Goal: Transaction & Acquisition: Purchase product/service

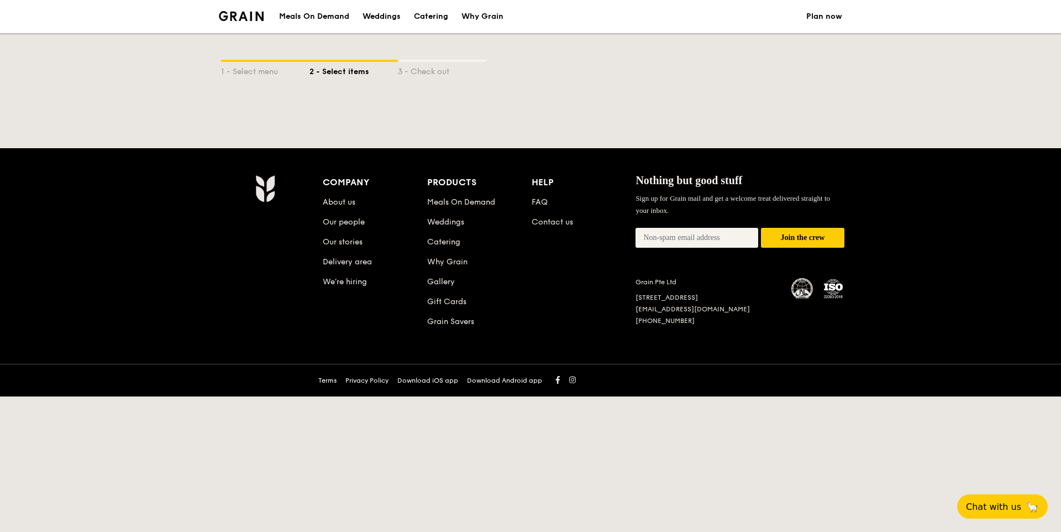
click at [251, 15] on img at bounding box center [241, 16] width 45 height 10
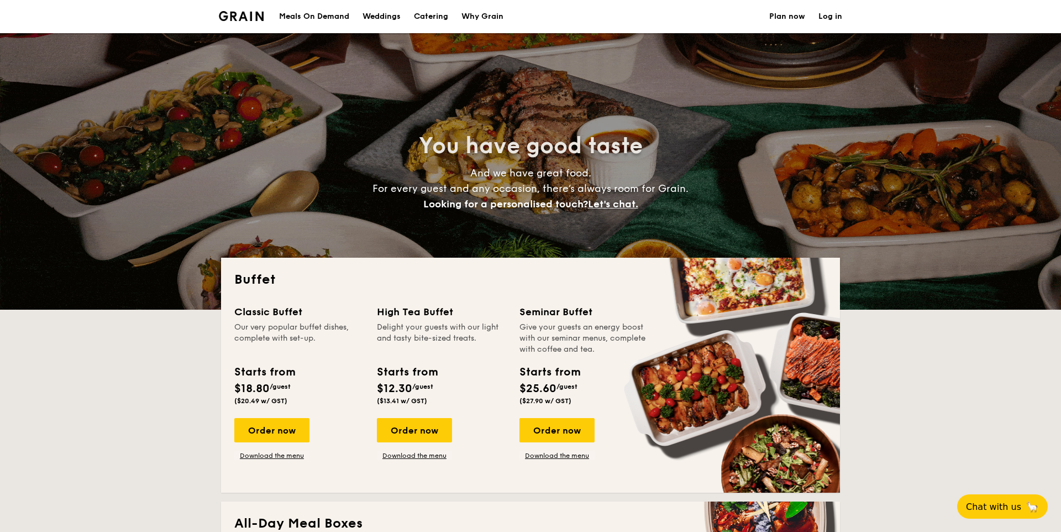
select select
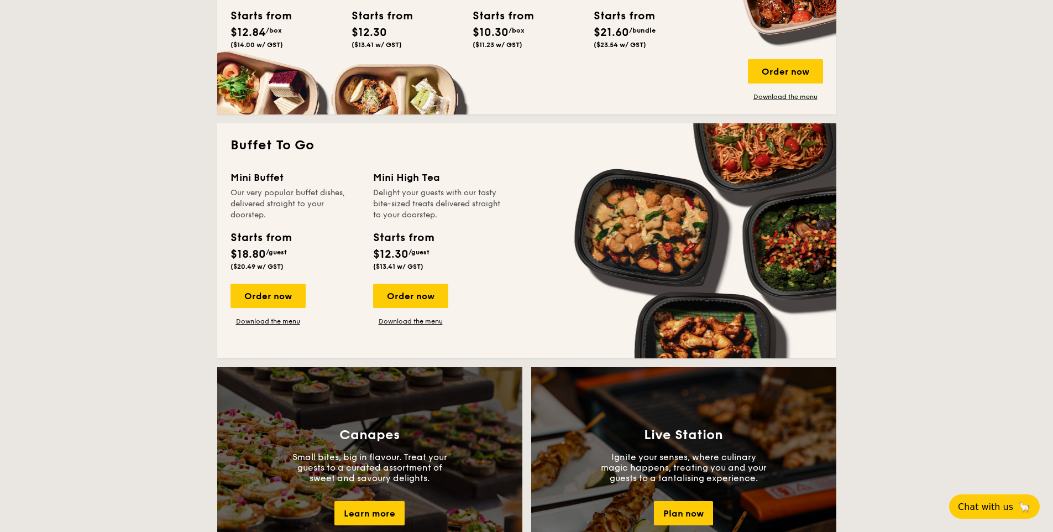
scroll to position [622, 0]
click at [268, 301] on div "Order now" at bounding box center [267, 295] width 75 height 24
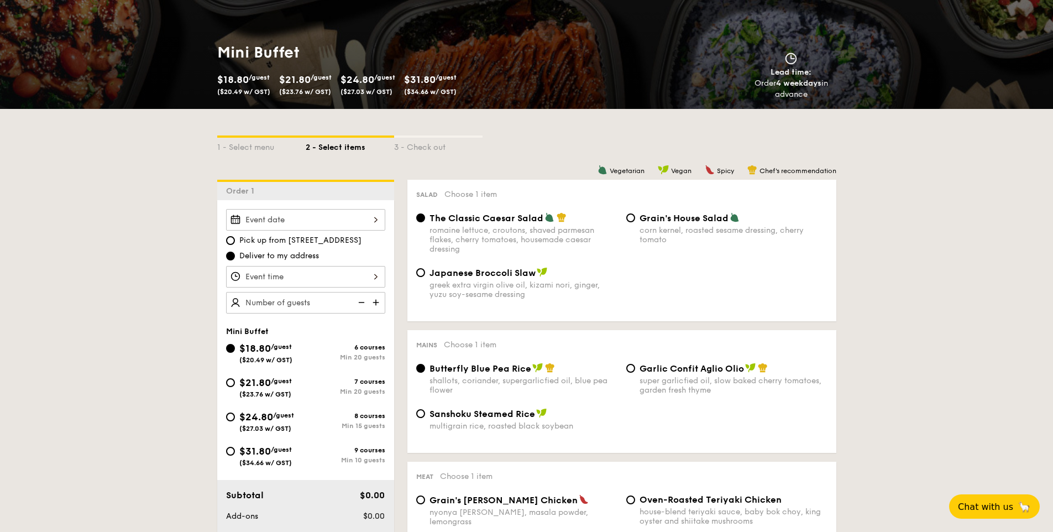
scroll to position [150, 0]
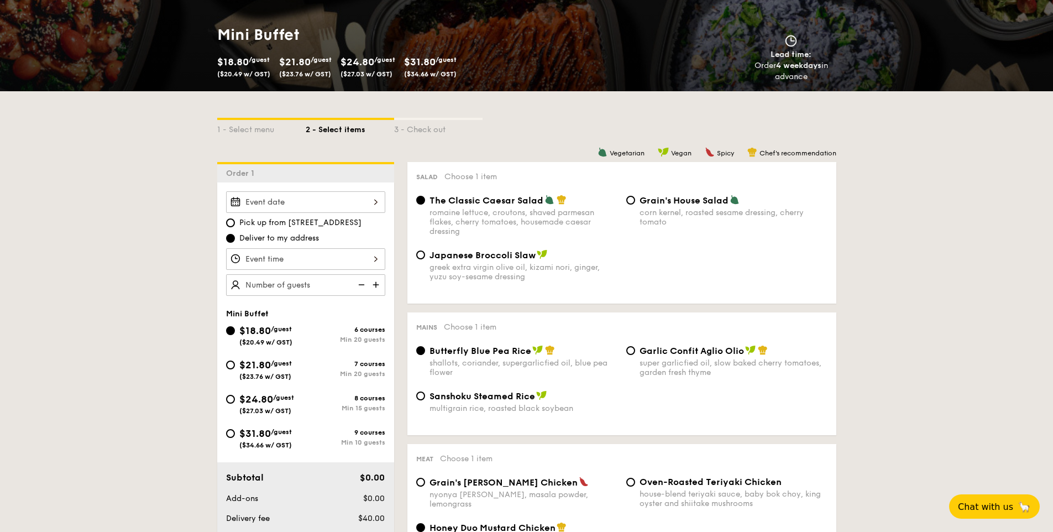
click at [323, 211] on div at bounding box center [305, 202] width 159 height 22
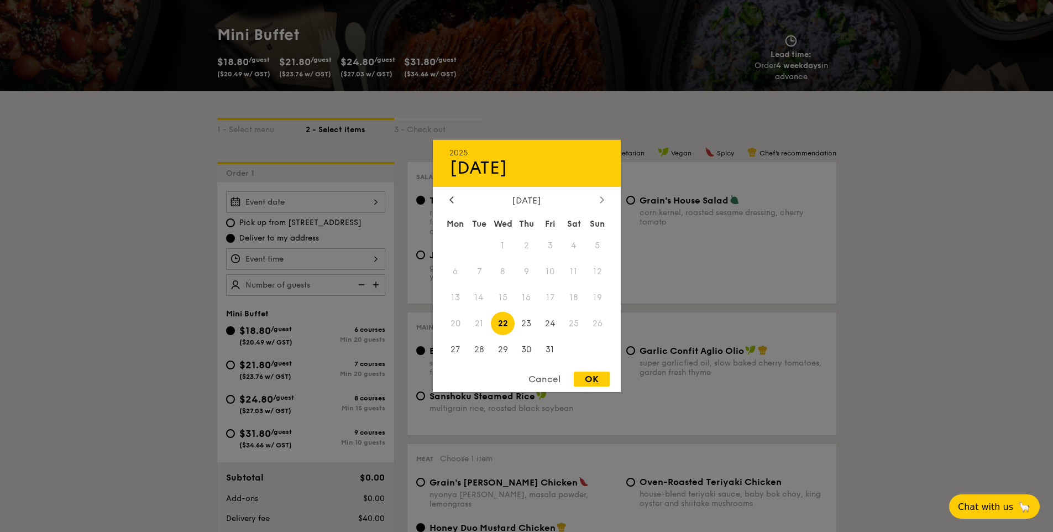
click at [595, 202] on div "[DATE]" at bounding box center [526, 200] width 155 height 10
click at [600, 201] on icon at bounding box center [602, 199] width 4 height 7
click at [579, 168] on div "[DATE]" at bounding box center [526, 167] width 155 height 21
click at [595, 269] on span "14" at bounding box center [598, 272] width 24 height 24
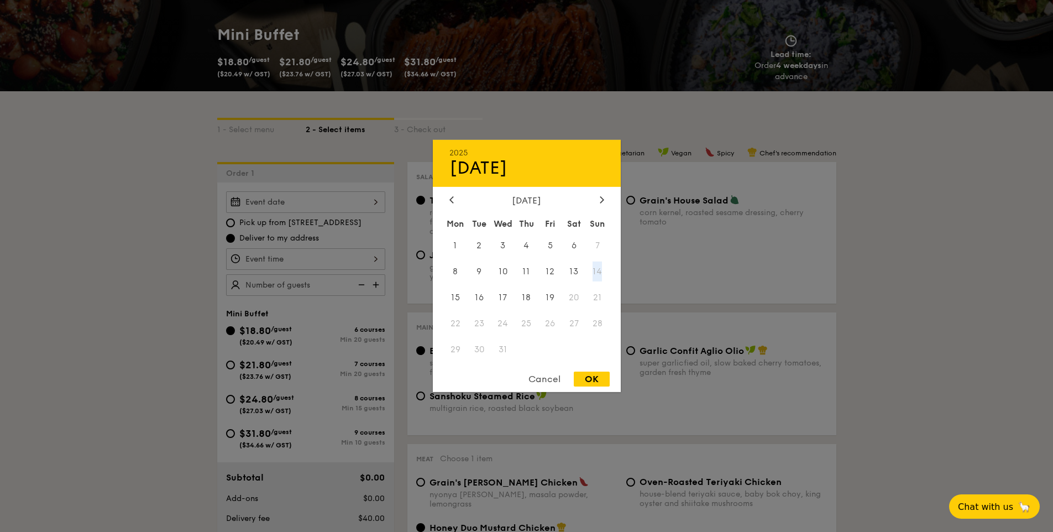
click at [595, 269] on span "14" at bounding box center [598, 272] width 24 height 24
click at [595, 267] on span "14" at bounding box center [598, 272] width 24 height 24
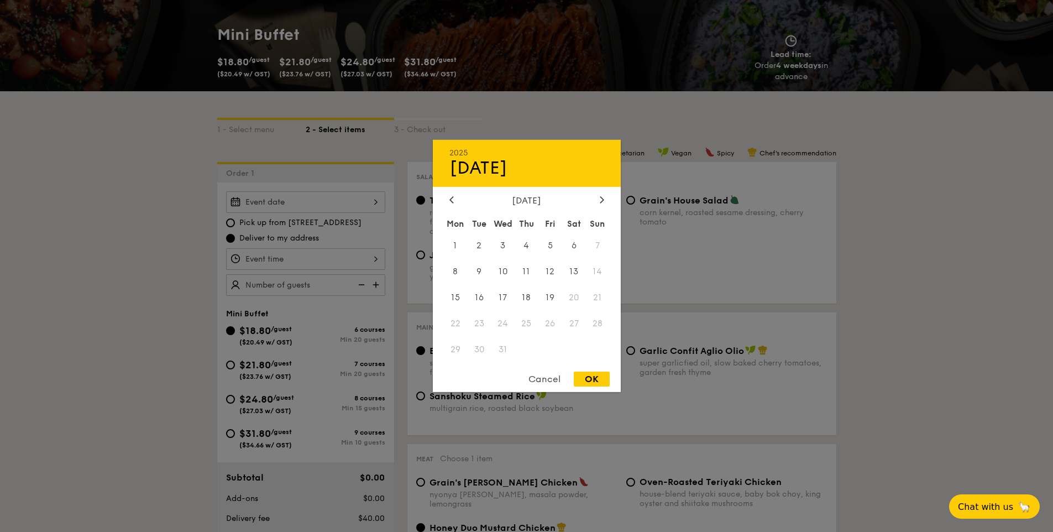
click at [597, 382] on div "OK" at bounding box center [592, 378] width 36 height 15
type input "[DATE]"
click at [265, 211] on div "[DATE] 2025 Oct [DATE] Tue Wed Thu Fri Sat Sun 1 2 3 4 5 6 7 8 9 10 11 12 13 14…" at bounding box center [305, 202] width 159 height 22
click at [310, 222] on div at bounding box center [526, 266] width 1053 height 532
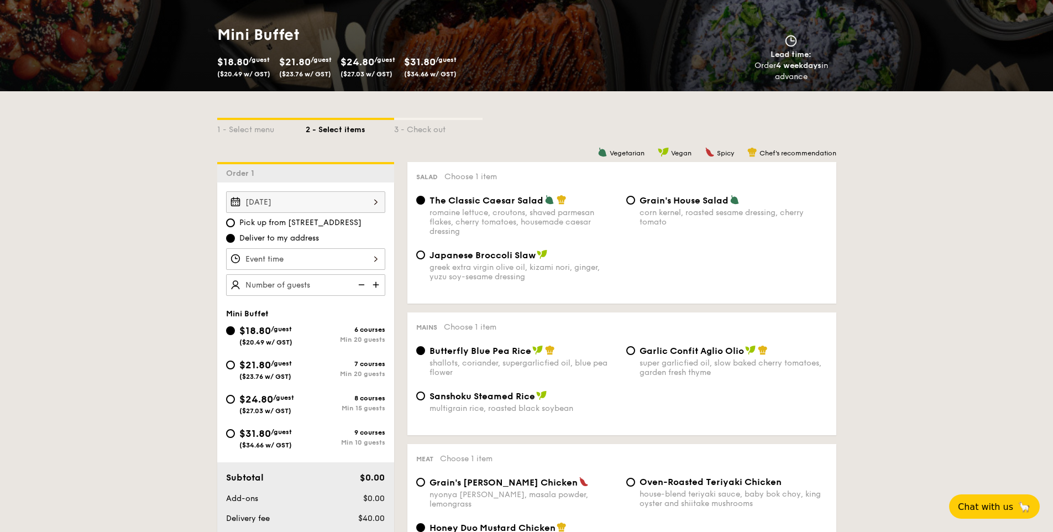
click at [261, 223] on span "Pick up from [STREET_ADDRESS]" at bounding box center [300, 222] width 122 height 11
click at [235, 223] on input "Pick up from [STREET_ADDRESS]" at bounding box center [230, 222] width 9 height 9
radio input "true"
click at [302, 197] on div "[DATE]" at bounding box center [305, 202] width 159 height 22
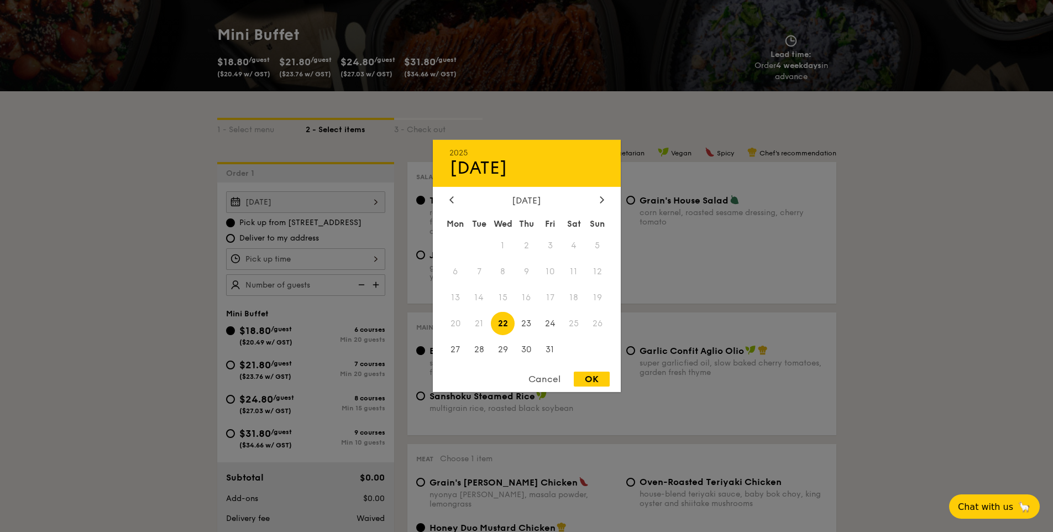
click at [306, 237] on div at bounding box center [526, 266] width 1053 height 532
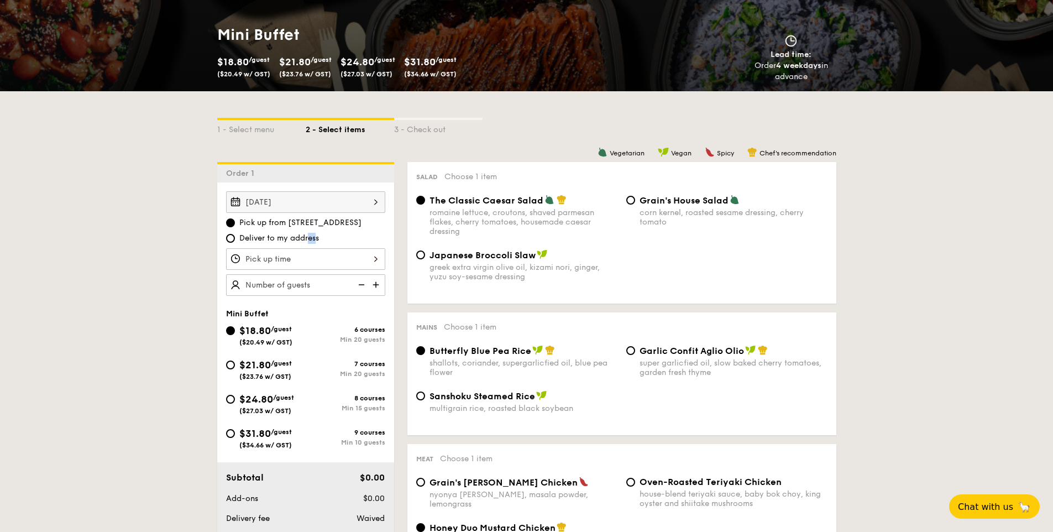
click at [277, 239] on span "Deliver to my address" at bounding box center [279, 238] width 80 height 11
click at [235, 239] on input "Deliver to my address" at bounding box center [230, 238] width 9 height 9
radio input "true"
click at [287, 227] on span "Pick up from [STREET_ADDRESS]" at bounding box center [300, 222] width 122 height 11
click at [235, 227] on input "Pick up from [STREET_ADDRESS]" at bounding box center [230, 222] width 9 height 9
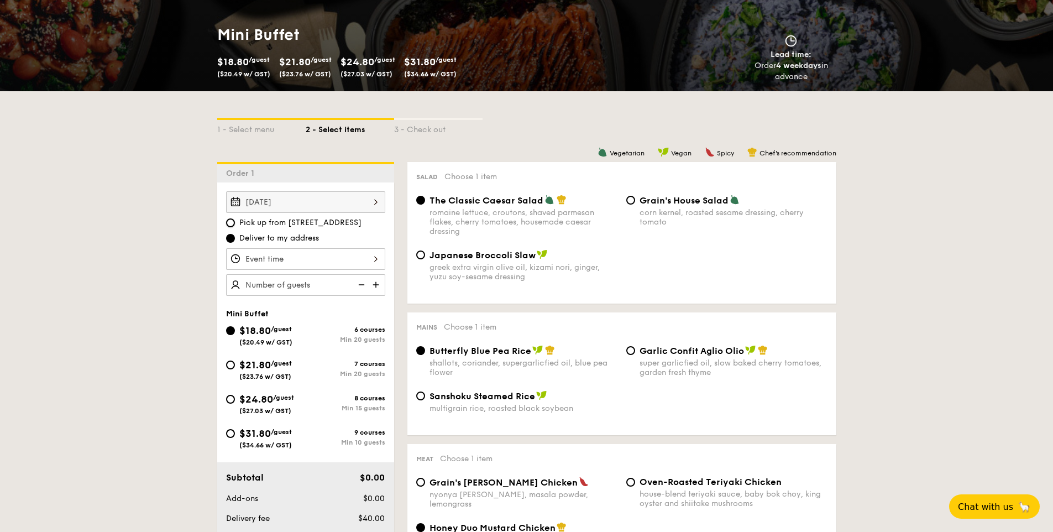
radio input "true"
click at [274, 241] on span "Deliver to my address" at bounding box center [279, 238] width 80 height 11
click at [235, 241] on input "Deliver to my address" at bounding box center [230, 238] width 9 height 9
radio input "true"
click at [298, 266] on div at bounding box center [305, 259] width 159 height 22
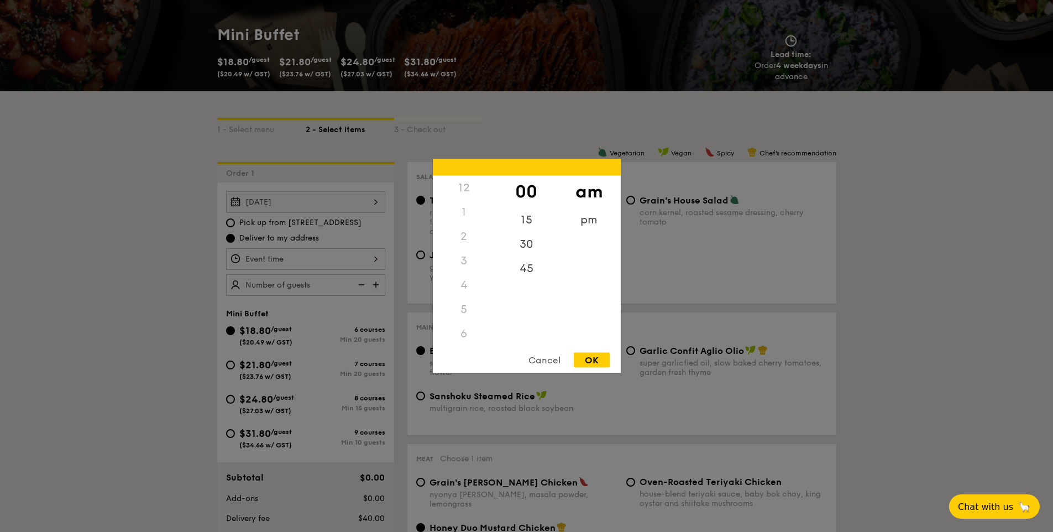
scroll to position [131, 0]
click at [298, 266] on div at bounding box center [526, 266] width 1053 height 532
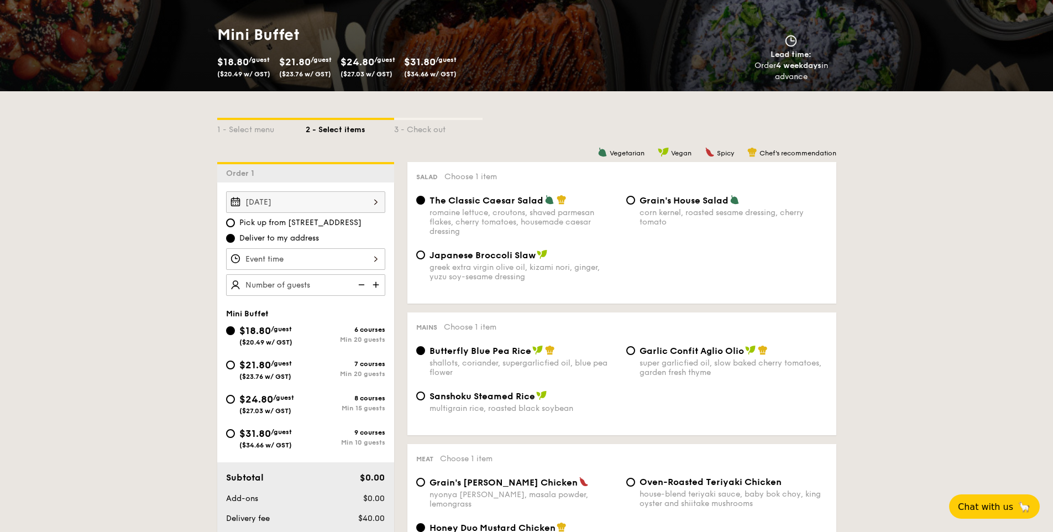
click at [303, 208] on div at bounding box center [526, 266] width 1053 height 532
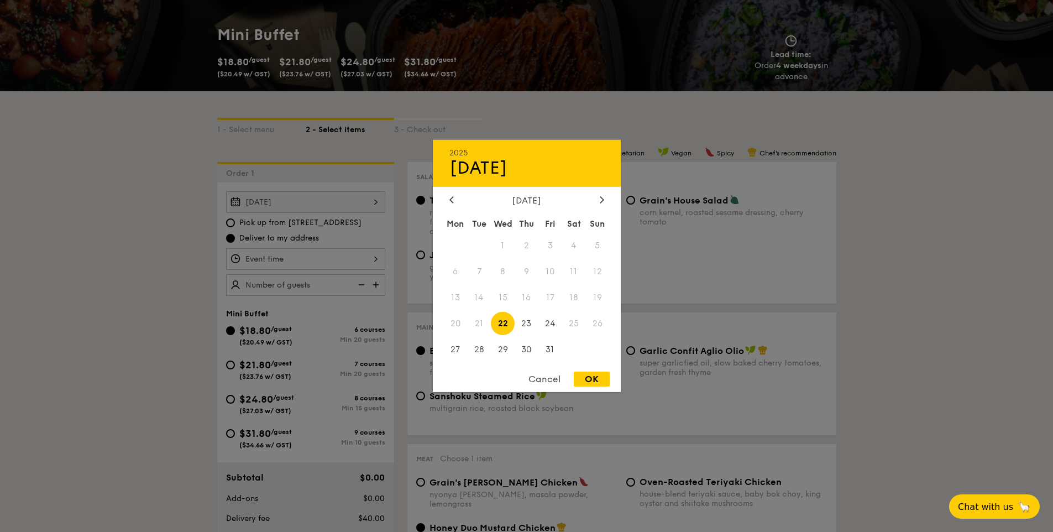
click at [304, 207] on div "[DATE] 2025 Oct [DATE] Tue Wed Thu Fri Sat Sun 1 2 3 4 5 6 7 8 9 10 11 12 13 14…" at bounding box center [305, 202] width 159 height 22
click at [600, 198] on icon at bounding box center [602, 199] width 4 height 7
drag, startPoint x: 576, startPoint y: 272, endPoint x: 577, endPoint y: 266, distance: 6.7
click at [577, 266] on span "13" at bounding box center [574, 272] width 24 height 24
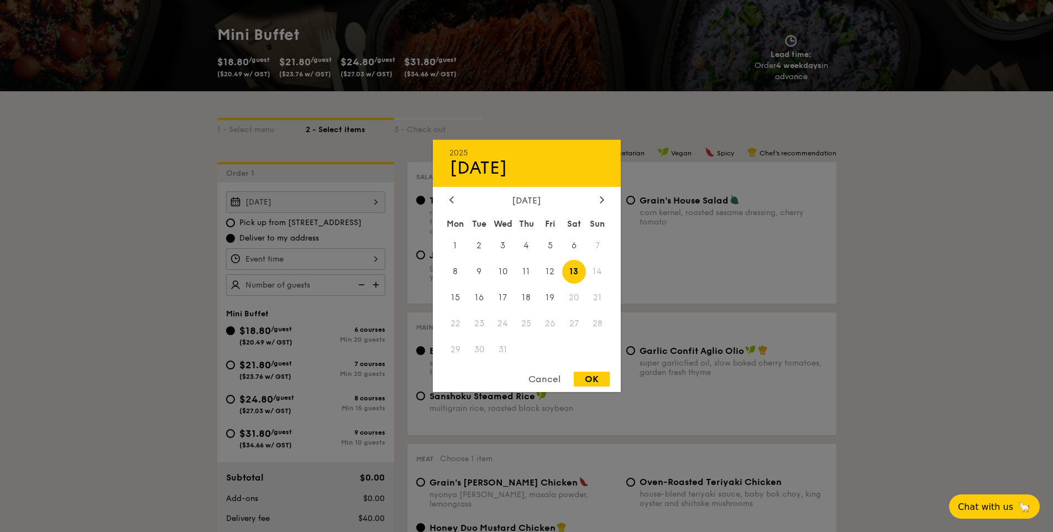
click at [602, 375] on div "OK" at bounding box center [592, 378] width 36 height 15
type input "[DATE]"
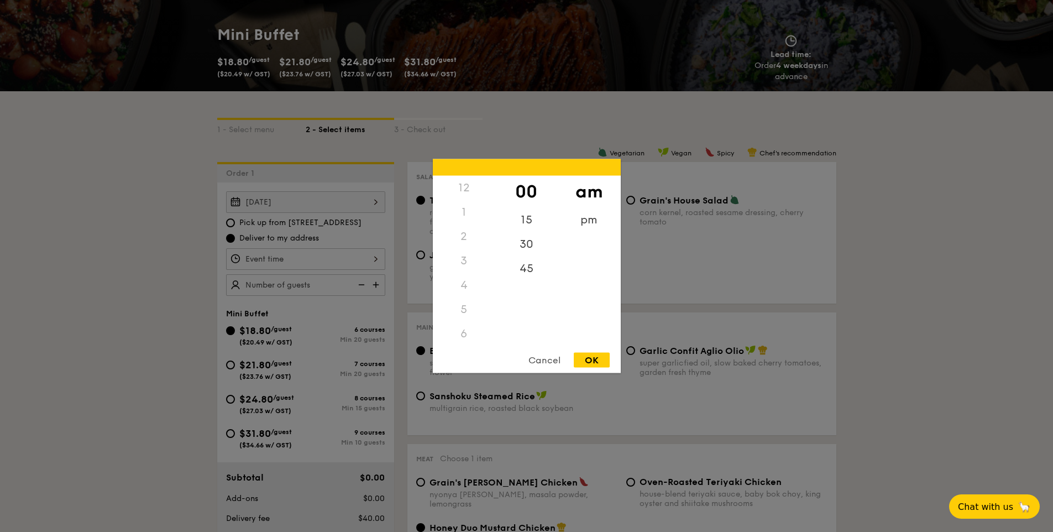
click at [343, 262] on div "12 1 2 3 4 5 6 7 8 9 10 11 00 15 30 45 am pm Cancel OK" at bounding box center [305, 259] width 159 height 22
click at [575, 222] on div "pm" at bounding box center [589, 224] width 62 height 32
click at [459, 203] on div "6" at bounding box center [464, 207] width 62 height 32
click at [530, 186] on div "00" at bounding box center [526, 192] width 62 height 32
click at [589, 355] on div "OK" at bounding box center [592, 360] width 36 height 15
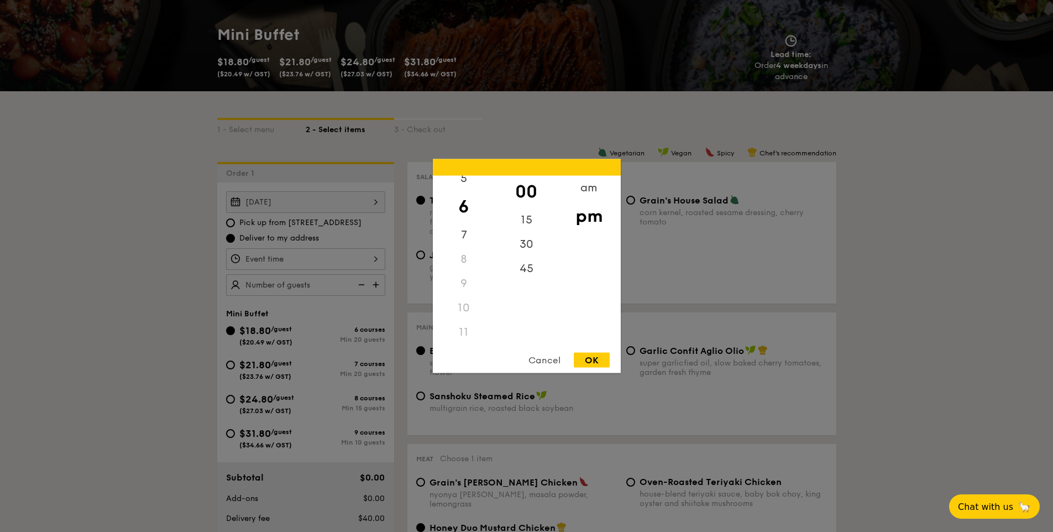
type input "6:00PM"
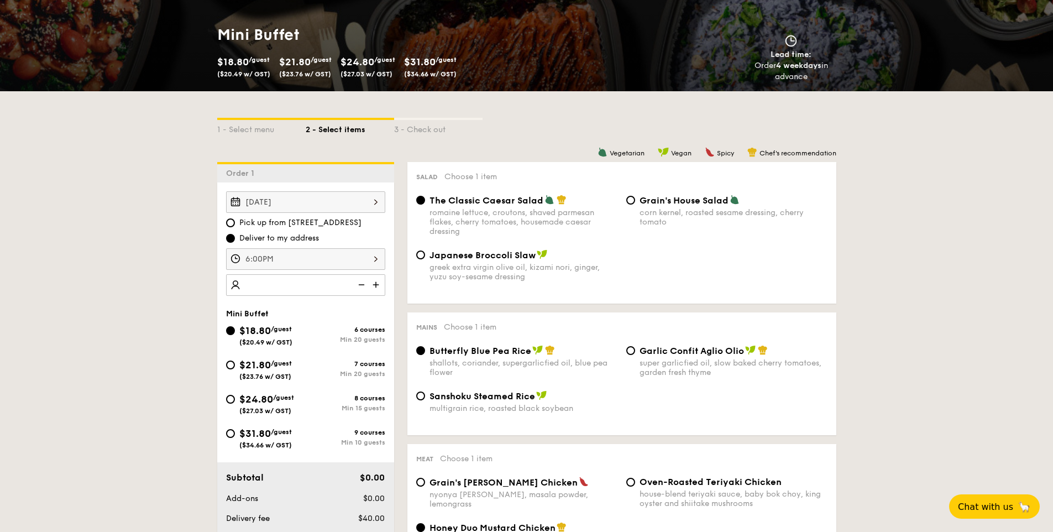
drag, startPoint x: 285, startPoint y: 293, endPoint x: 289, endPoint y: 287, distance: 7.5
type input "20 guests"
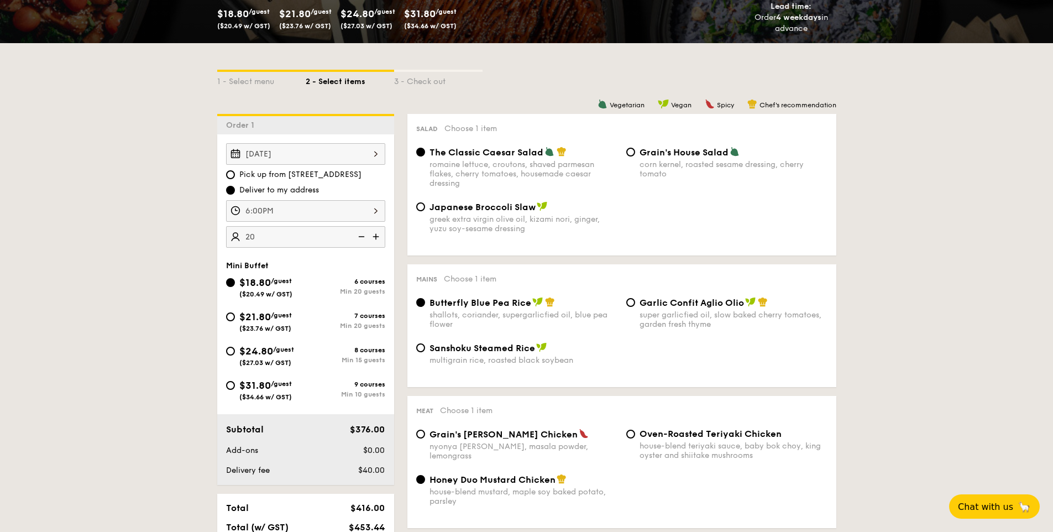
scroll to position [198, 0]
click at [229, 316] on input "$21.80 /guest ($23.76 w/ GST) 7 courses Min 20 guests" at bounding box center [230, 316] width 9 height 9
radio input "true"
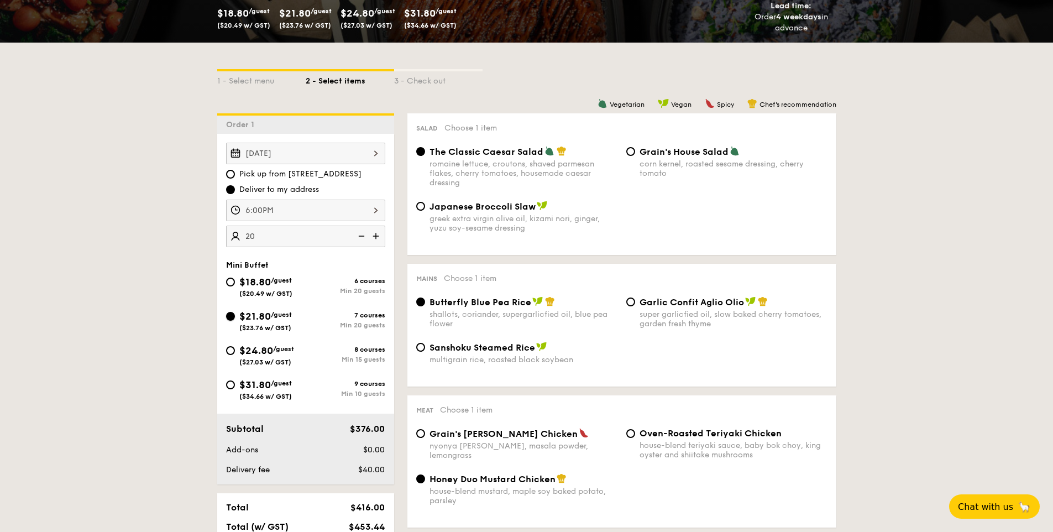
radio input "false"
radio input "true"
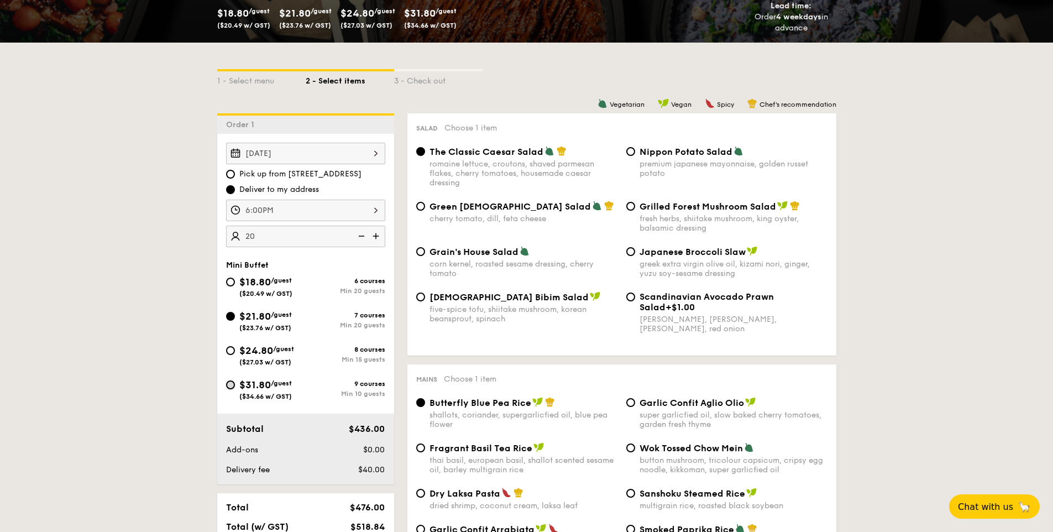
click at [230, 383] on input "$31.80 /guest ($34.66 w/ GST) 9 courses Min 10 guests" at bounding box center [230, 384] width 9 height 9
radio input "true"
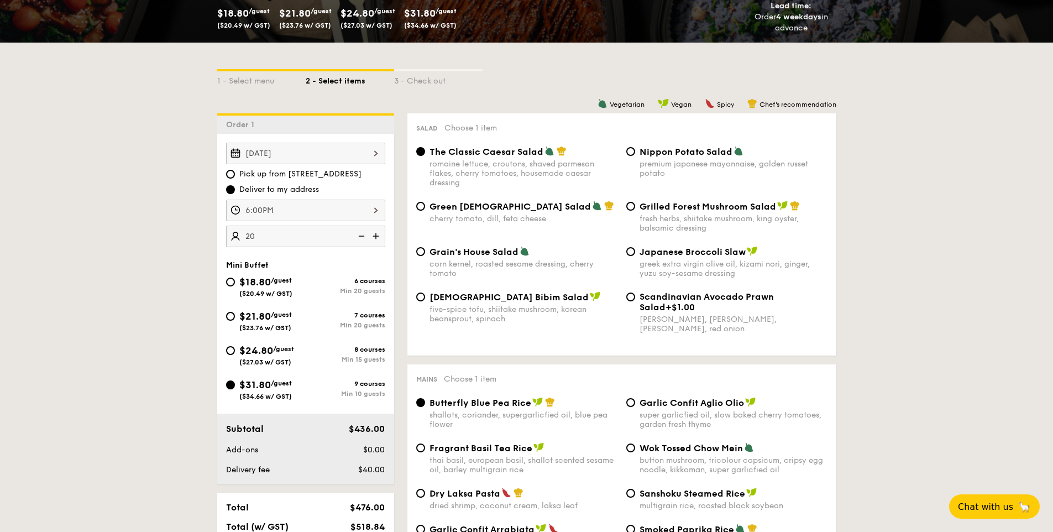
radio input "true"
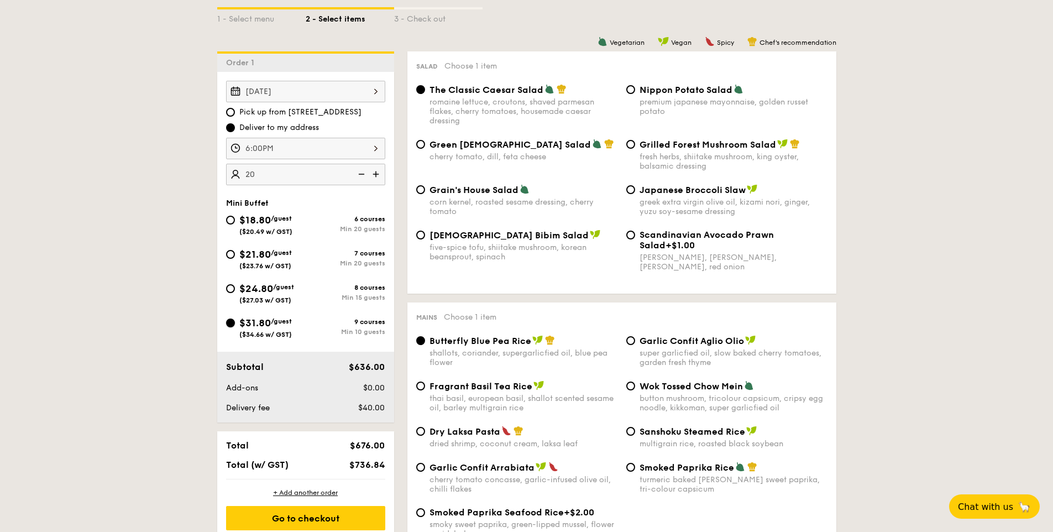
scroll to position [250, 0]
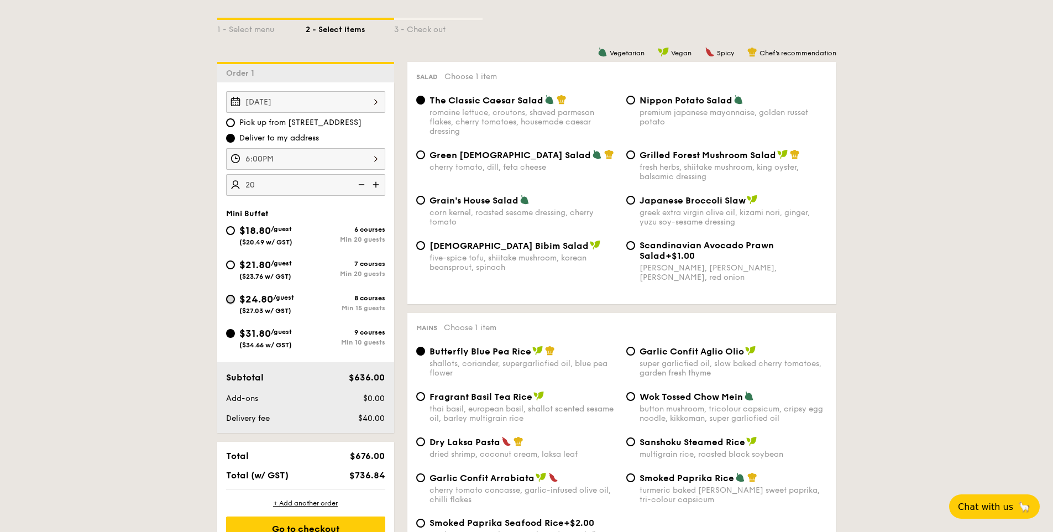
click at [232, 298] on input "$24.80 /guest ($27.03 w/ GST) 8 courses Min 15 guests" at bounding box center [230, 299] width 9 height 9
radio input "true"
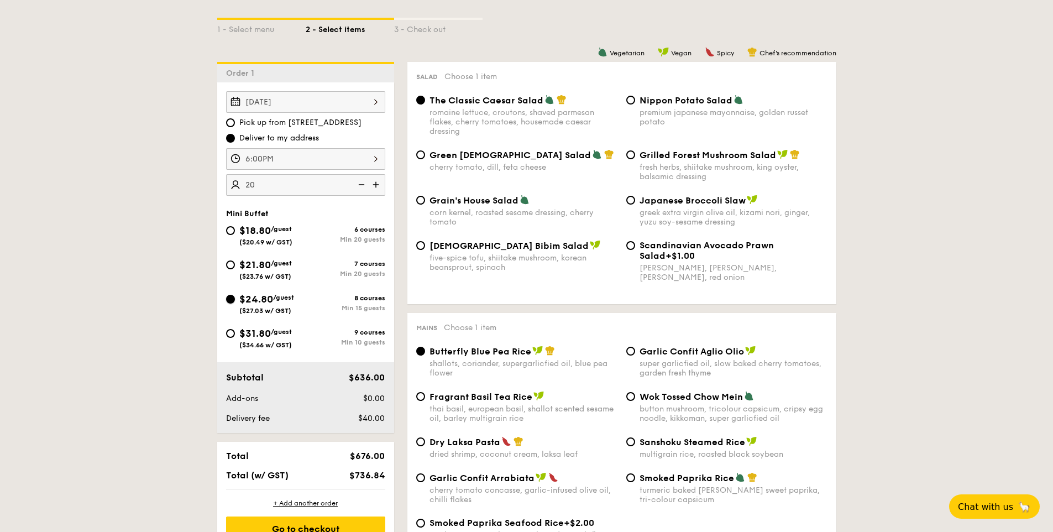
radio input "true"
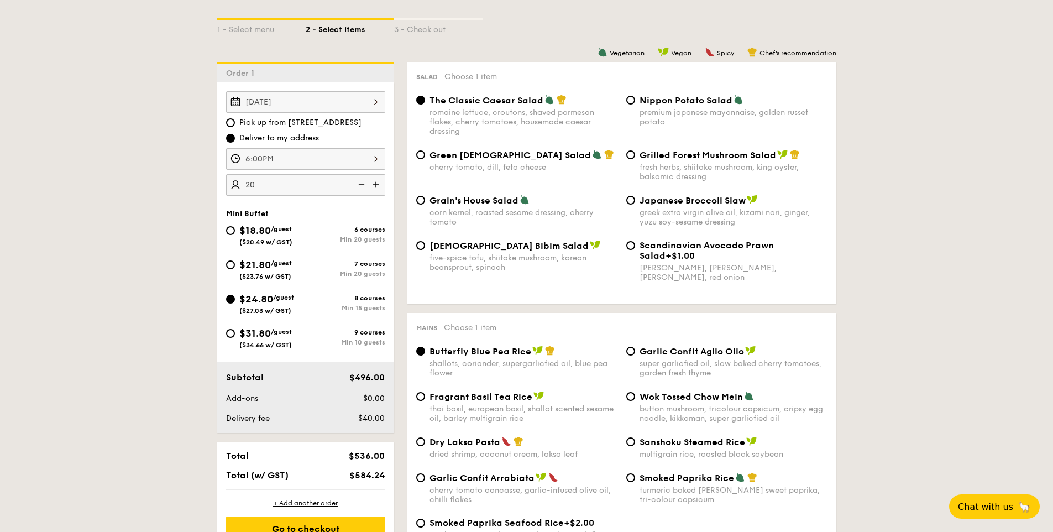
click at [240, 266] on span "$21.80" at bounding box center [254, 265] width 31 height 12
click at [235, 266] on input "$21.80 /guest ($23.76 w/ GST) 7 courses Min 20 guests" at bounding box center [230, 264] width 9 height 9
radio input "true"
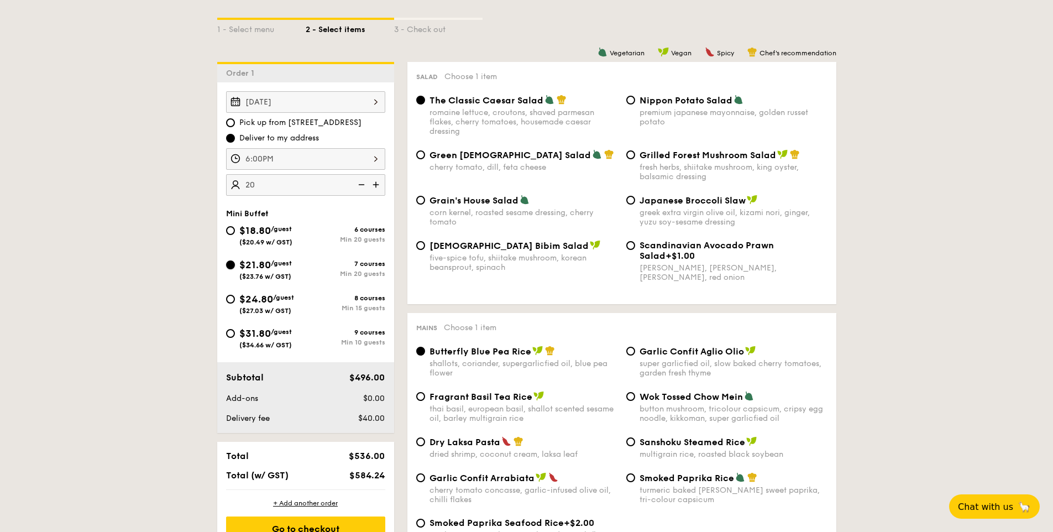
radio input "true"
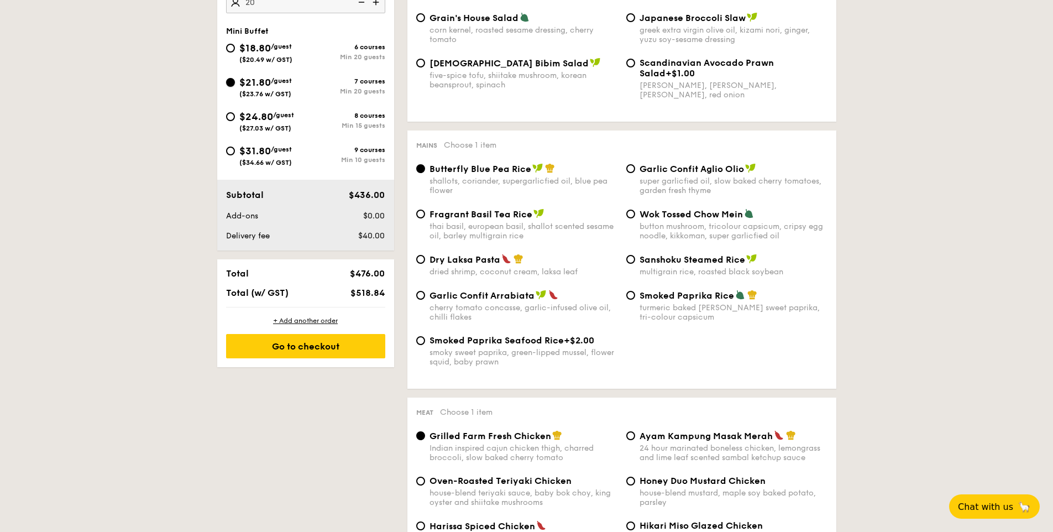
scroll to position [438, 0]
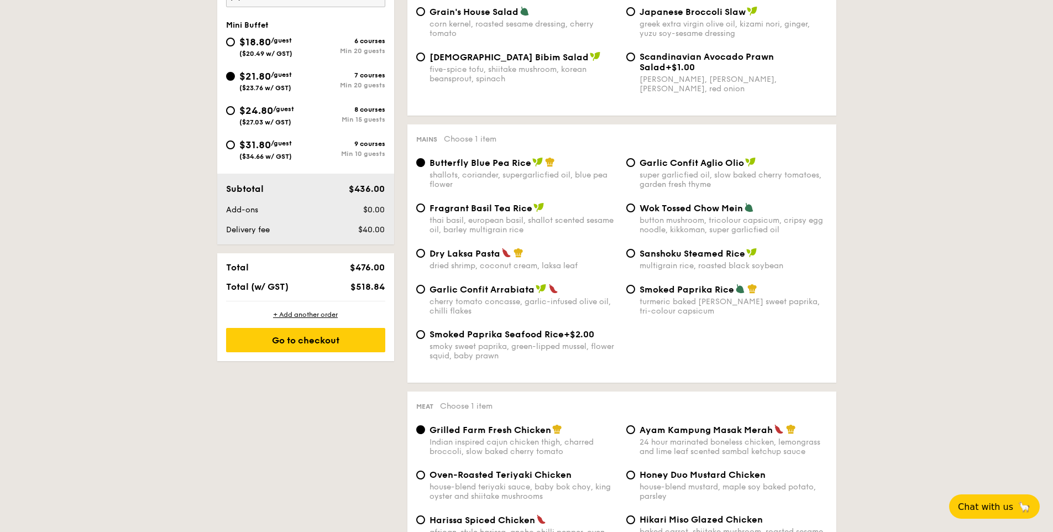
click at [701, 176] on div "super garlicfied oil, slow baked cherry tomatoes, garden fresh thyme" at bounding box center [733, 179] width 188 height 19
click at [635, 167] on input "Garlic Confit Aglio Olio super garlicfied oil, slow baked cherry tomatoes, gard…" at bounding box center [630, 162] width 9 height 9
radio input "true"
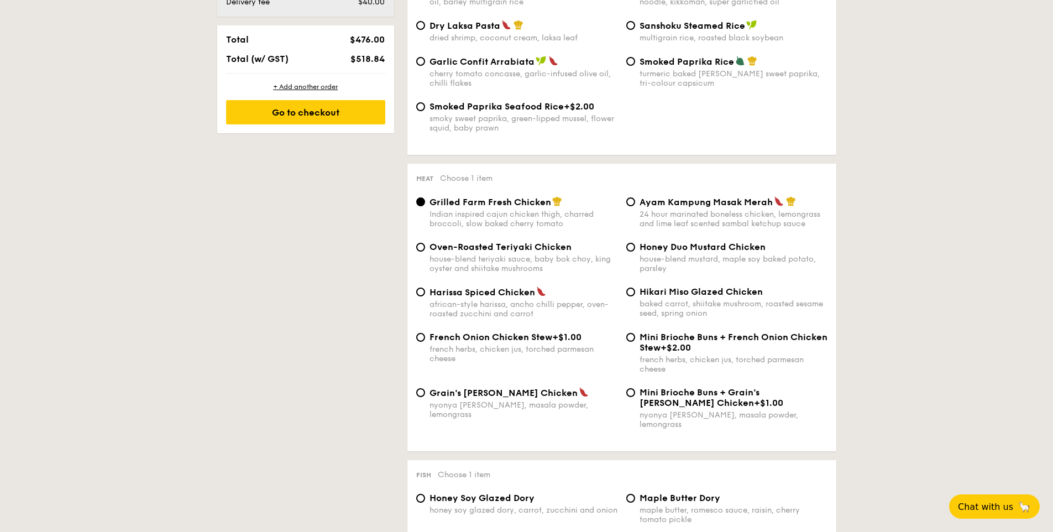
scroll to position [678, 0]
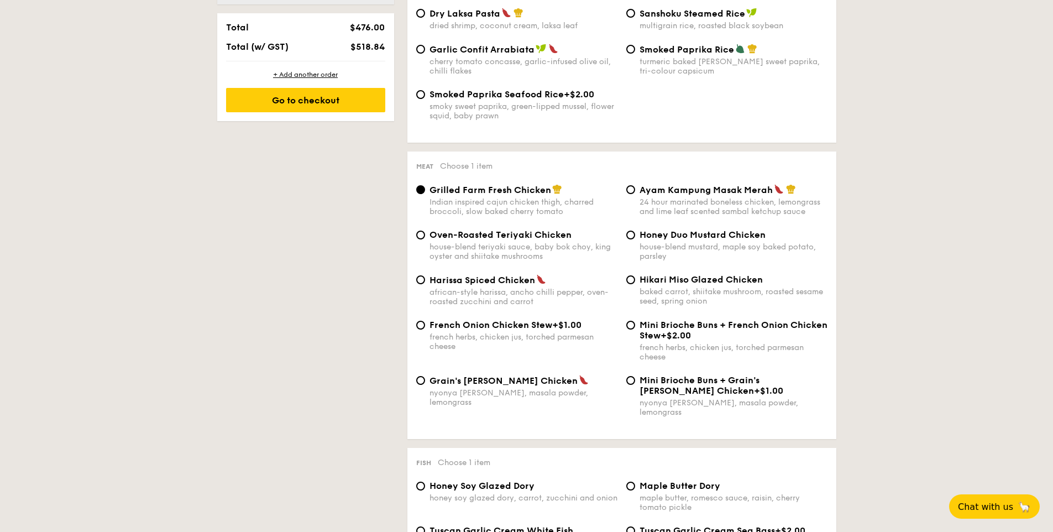
click at [685, 211] on div "24 hour marinated boneless chicken, lemongrass and lime leaf scented sambal ket…" at bounding box center [733, 206] width 188 height 19
click at [635, 194] on input "Ayam Kampung Masak Merah 24 hour marinated boneless chicken, lemongrass and lim…" at bounding box center [630, 189] width 9 height 9
radio input "true"
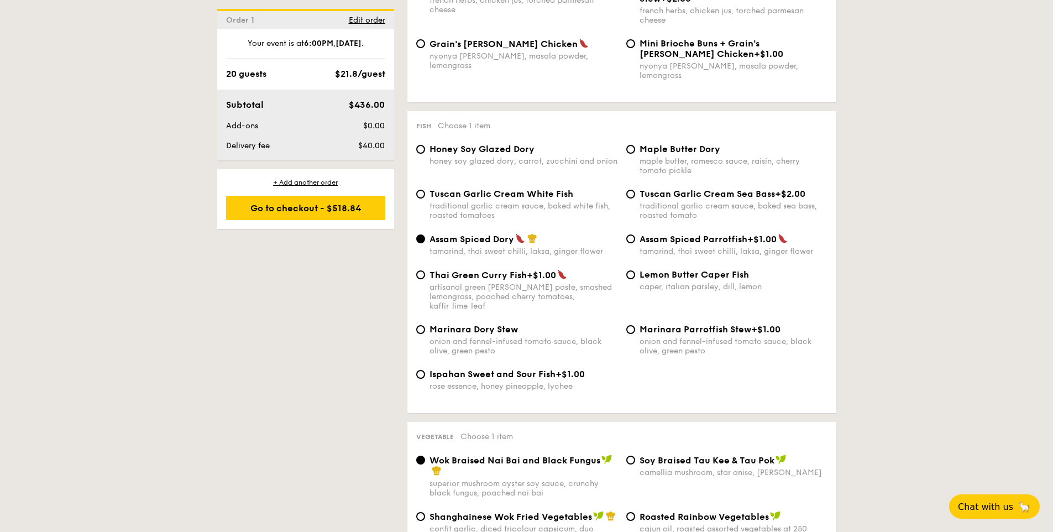
scroll to position [620, 0]
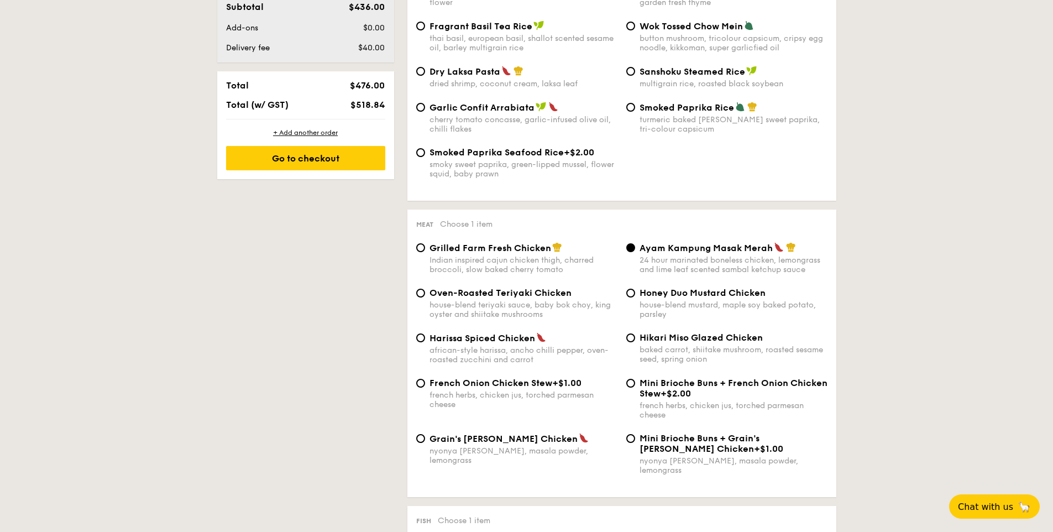
click at [471, 264] on div "Indian inspired cajun chicken thigh, charred broccoli, slow baked cherry tomato" at bounding box center [523, 264] width 188 height 19
click at [425, 252] on input "Grilled Farm Fresh Chicken Indian inspired cajun chicken thigh, charred broccol…" at bounding box center [420, 247] width 9 height 9
radio input "true"
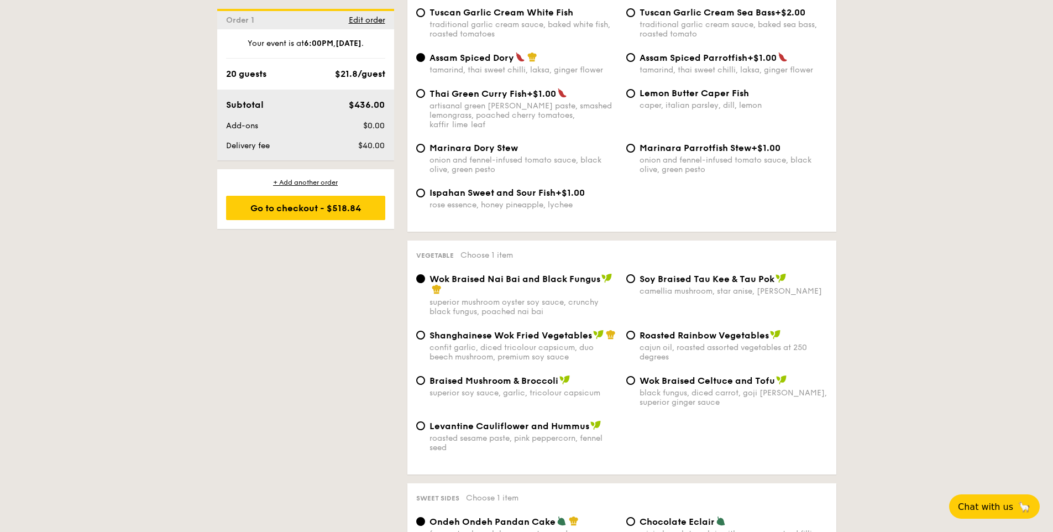
scroll to position [1277, 0]
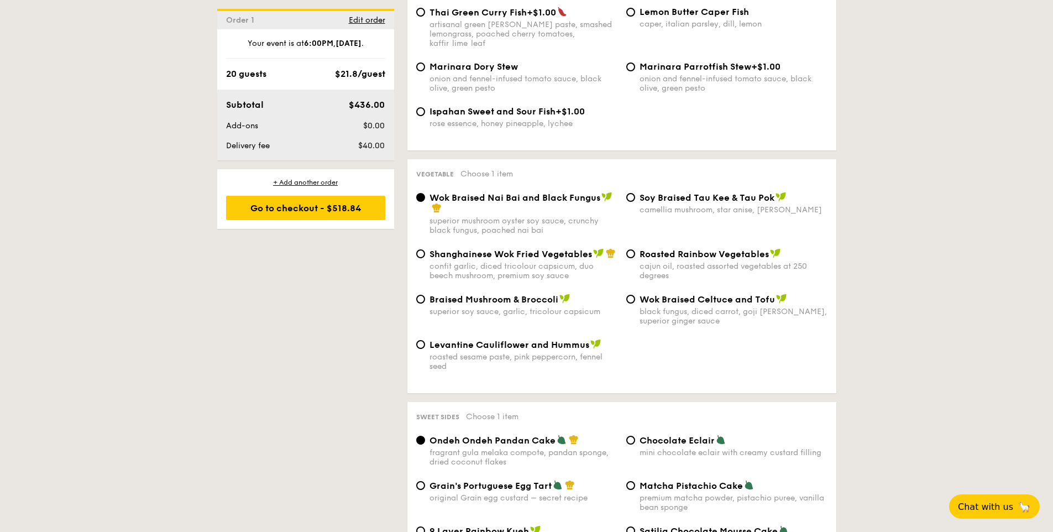
click at [464, 261] on div "confit garlic, diced tricolour capsicum, duo beech mushroom, premium soy sauce" at bounding box center [523, 270] width 188 height 19
click at [425, 251] on input "Shanghainese Wok Fried Vegetables confit garlic, diced tricolour capsicum, duo …" at bounding box center [420, 253] width 9 height 9
radio input "true"
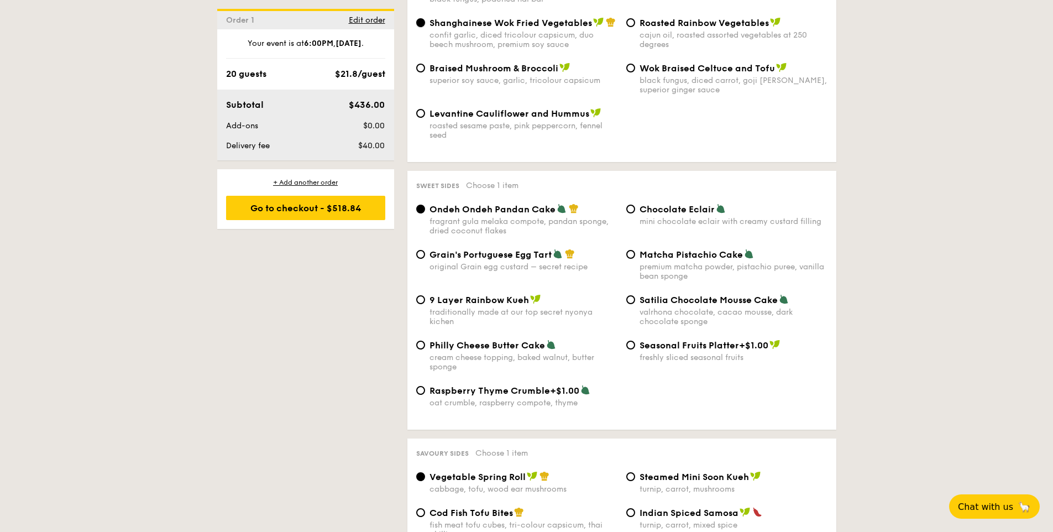
scroll to position [1536, 0]
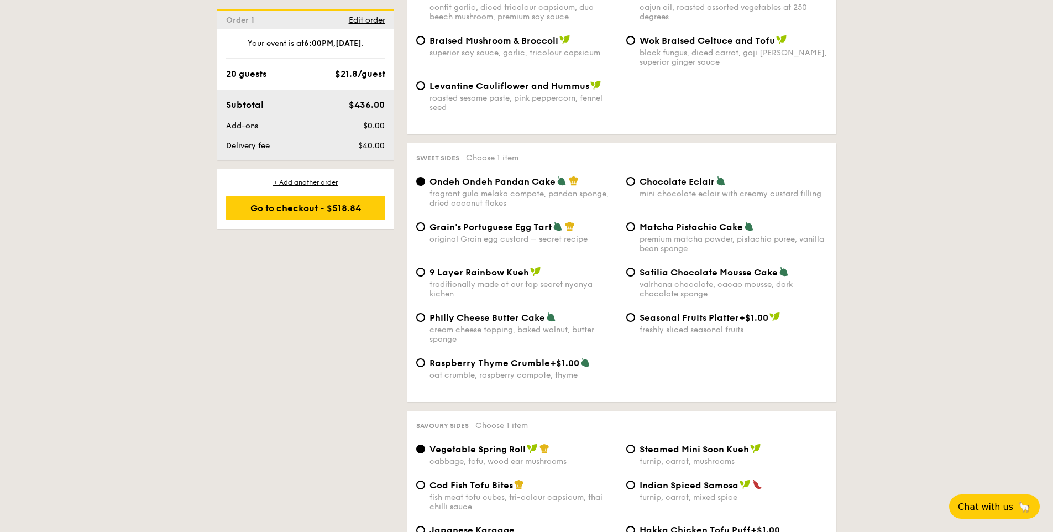
click at [563, 221] on div "Grain's Portuguese Egg Tart original Grain egg custard – secret recipe" at bounding box center [523, 232] width 188 height 23
click at [425, 222] on input "Grain's Portuguese Egg Tart original Grain egg custard – secret recipe" at bounding box center [420, 226] width 9 height 9
radio input "true"
click at [506, 189] on div "fragrant gula melaka compote, pandan sponge, dried coconut flakes" at bounding box center [523, 198] width 188 height 19
click at [425, 177] on input "Ondeh Ondeh Pandan Cake fragrant [PERSON_NAME] melaka compote, pandan sponge, d…" at bounding box center [420, 181] width 9 height 9
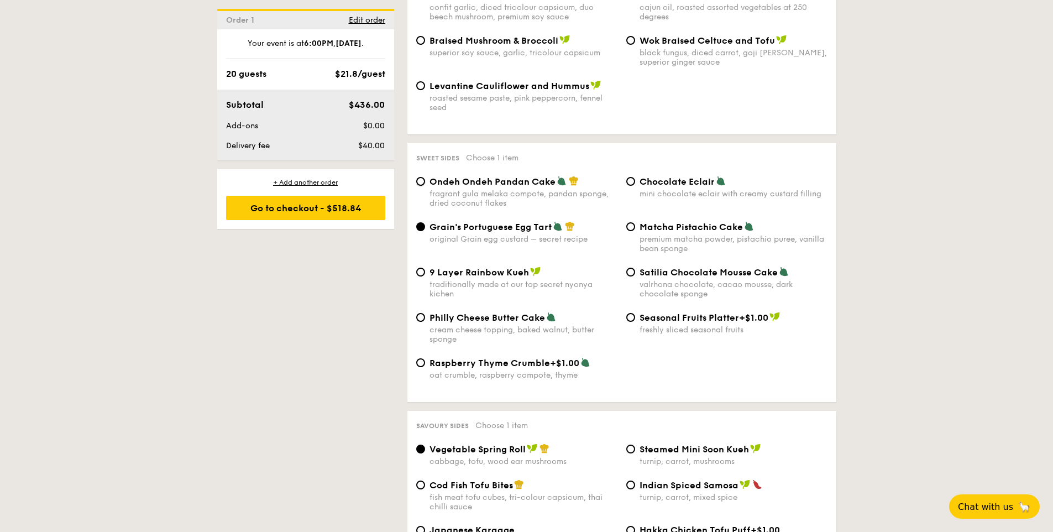
radio input "true"
click at [524, 234] on div "original Grain egg custard – secret recipe" at bounding box center [523, 238] width 188 height 9
click at [425, 222] on input "Grain's Portuguese Egg Tart original Grain egg custard – secret recipe" at bounding box center [420, 226] width 9 height 9
radio input "true"
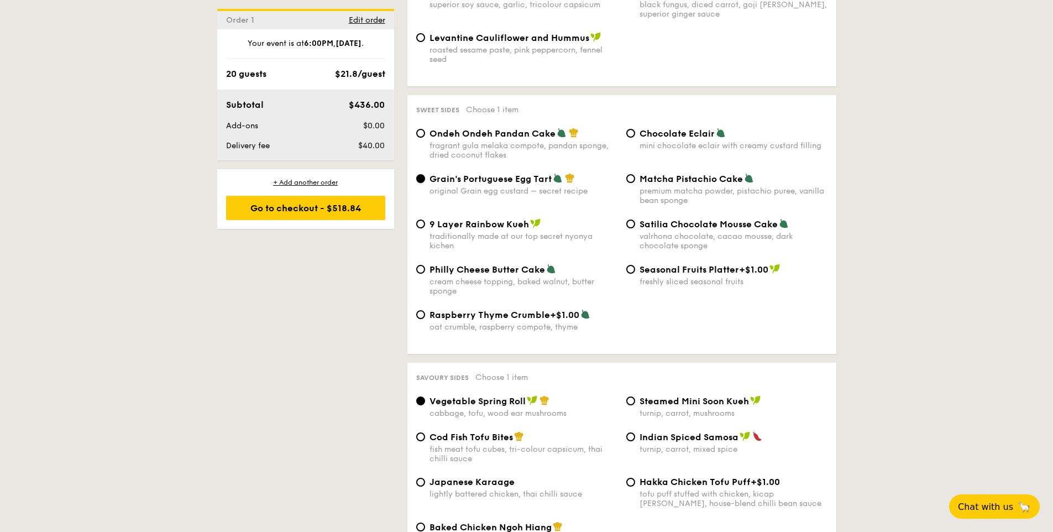
scroll to position [1598, 0]
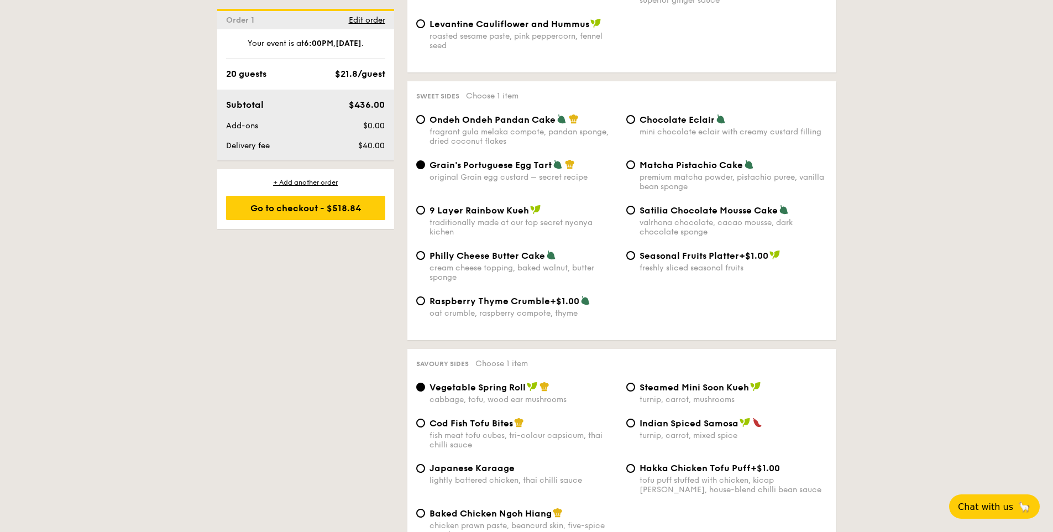
click at [507, 127] on div "fragrant gula melaka compote, pandan sponge, dried coconut flakes" at bounding box center [523, 136] width 188 height 19
click at [425, 116] on input "Ondeh Ondeh Pandan Cake fragrant [PERSON_NAME] melaka compote, pandan sponge, d…" at bounding box center [420, 119] width 9 height 9
radio input "true"
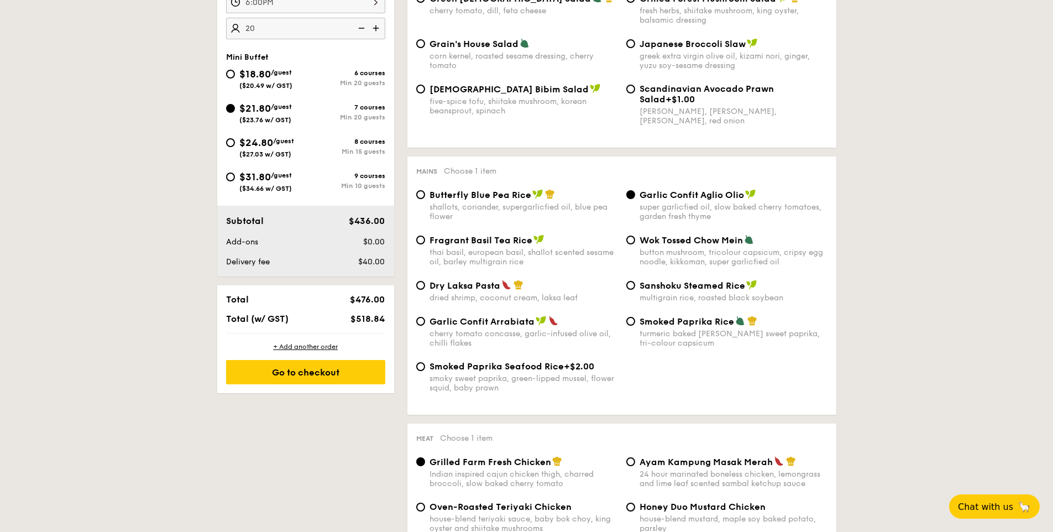
scroll to position [0, 0]
